Goal: Check status: Check status

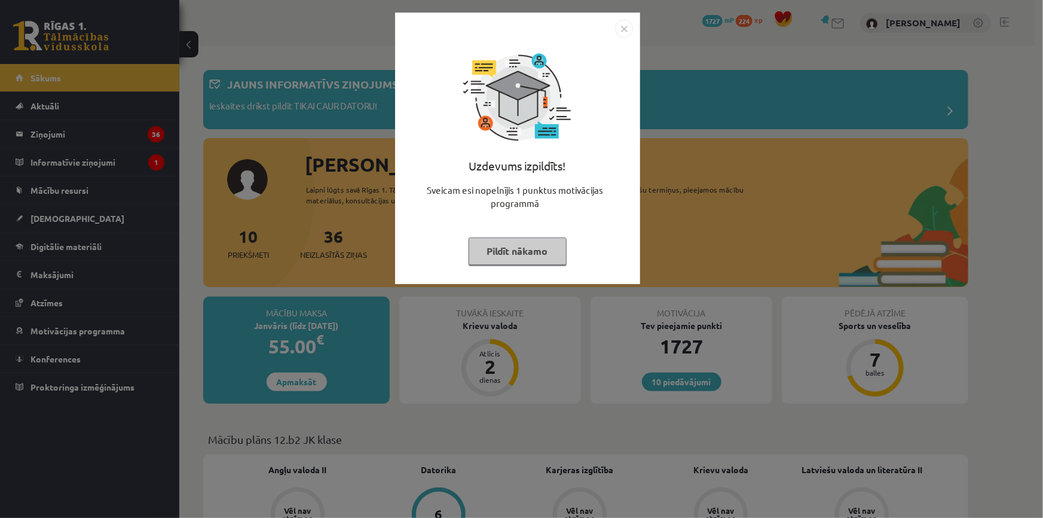
click at [625, 26] on img "Close" at bounding box center [624, 29] width 18 height 18
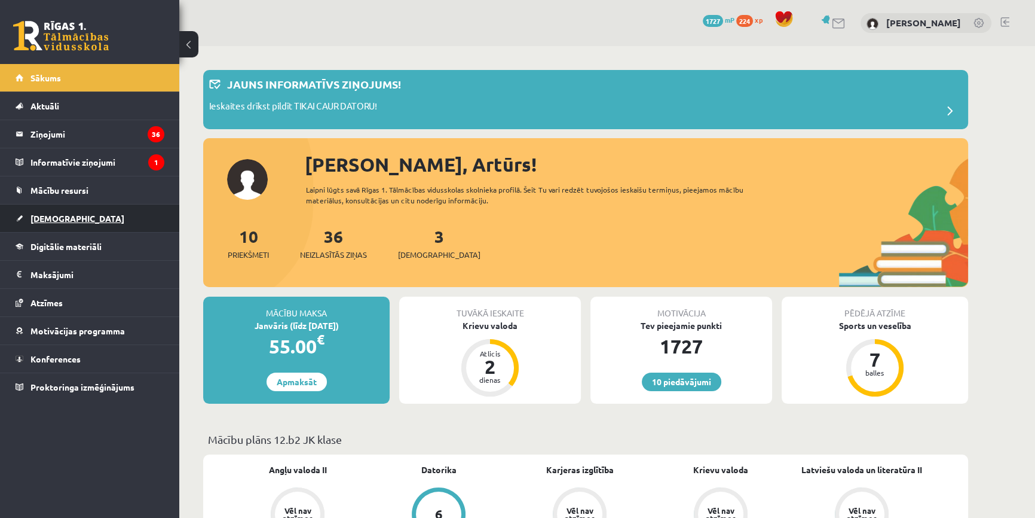
click at [50, 216] on span "[DEMOGRAPHIC_DATA]" at bounding box center [77, 218] width 94 height 11
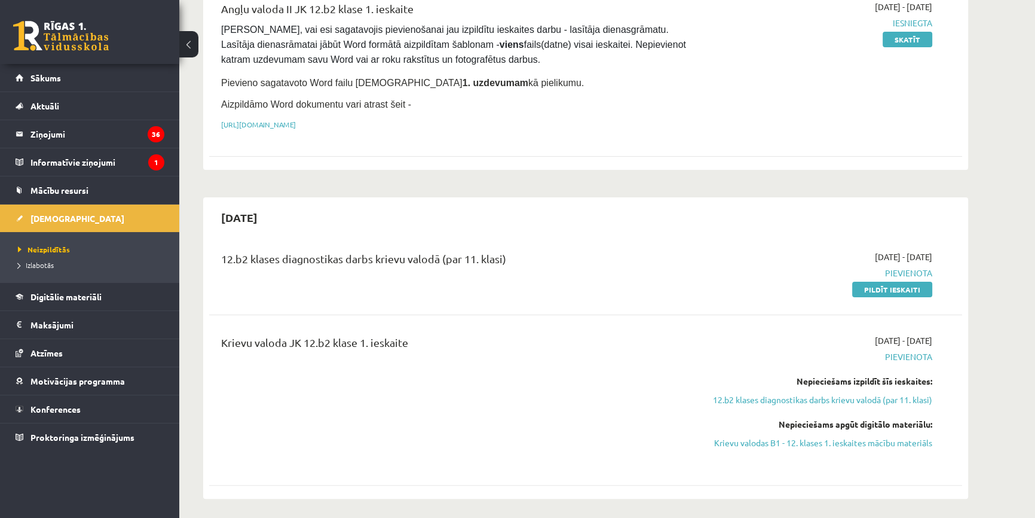
scroll to position [271, 0]
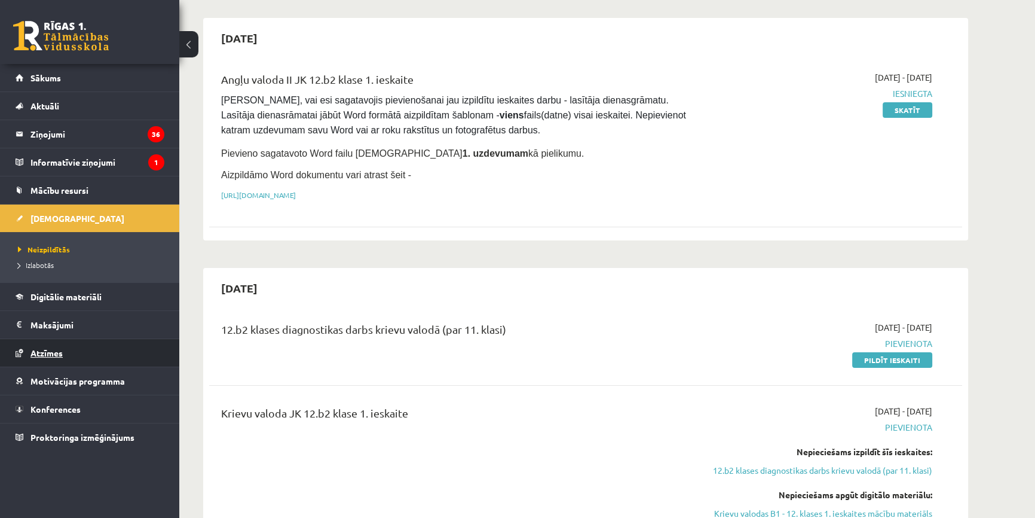
click at [59, 356] on link "Atzīmes" at bounding box center [90, 352] width 149 height 27
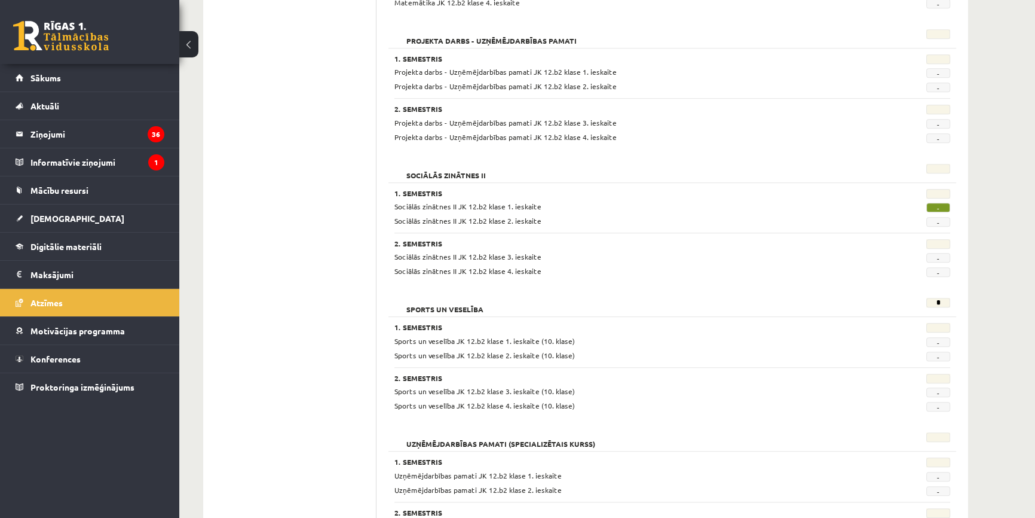
scroll to position [916, 0]
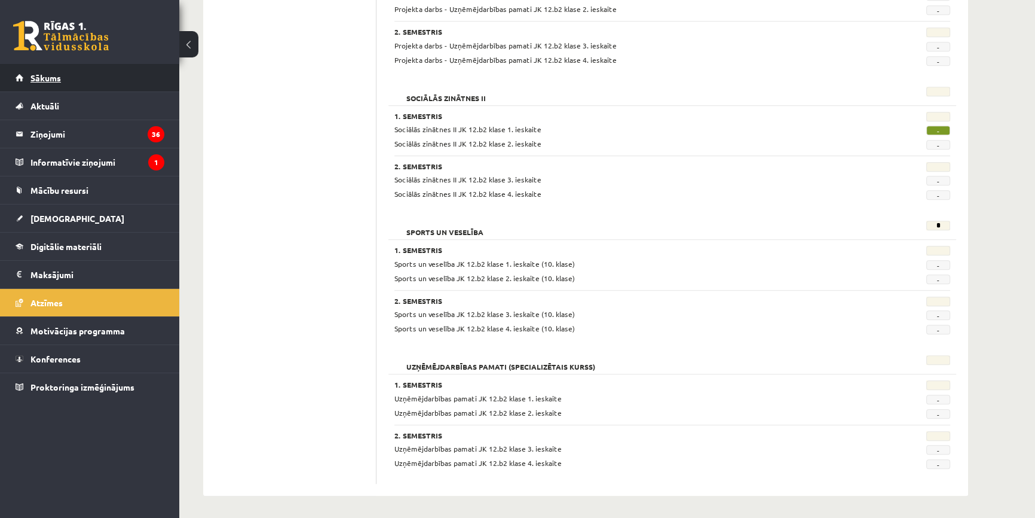
click at [54, 70] on link "Sākums" at bounding box center [90, 77] width 149 height 27
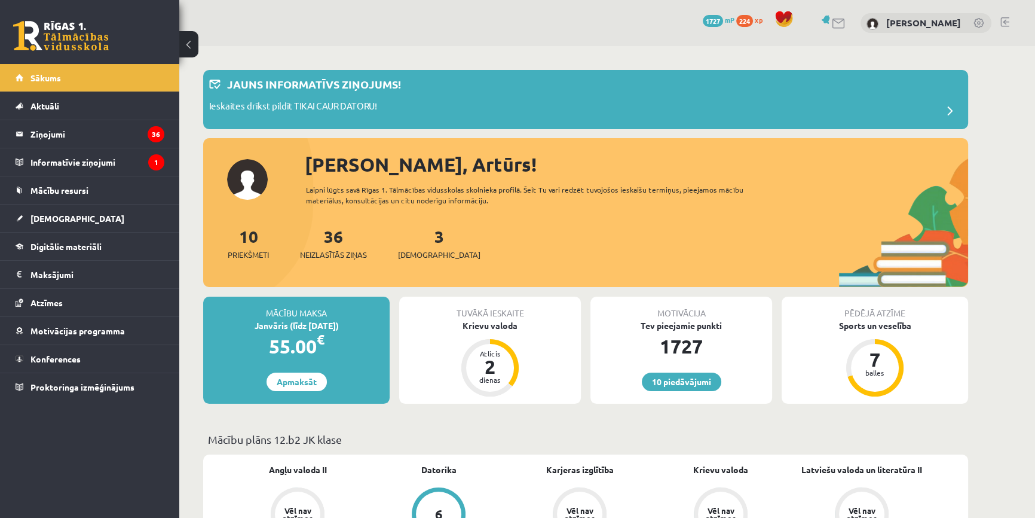
click at [87, 27] on div "10 Dāvanas 1727 mP 224 xp" at bounding box center [89, 32] width 179 height 64
